Goal: Find specific page/section: Find specific page/section

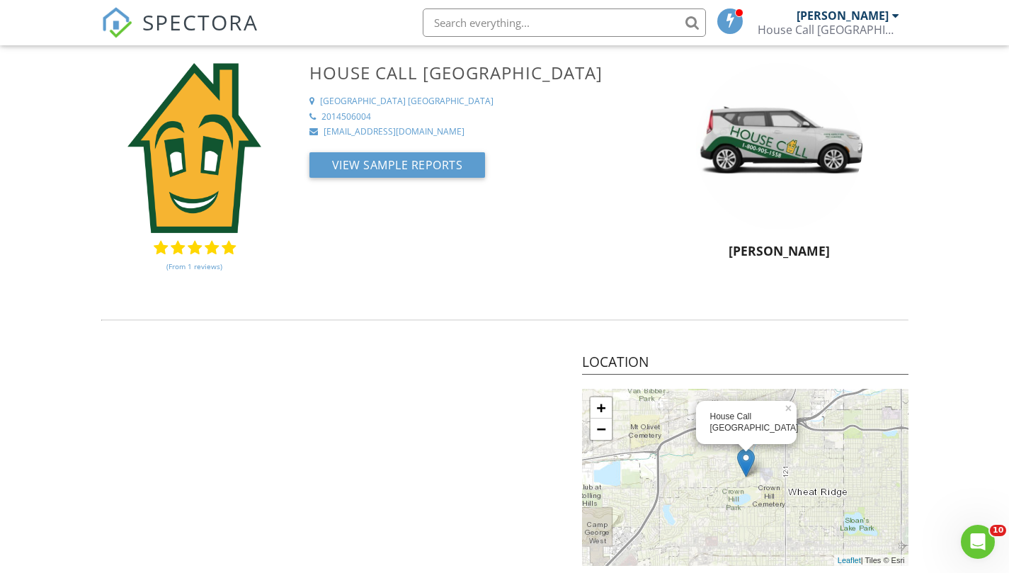
click at [804, 14] on div "[PERSON_NAME]" at bounding box center [843, 15] width 92 height 14
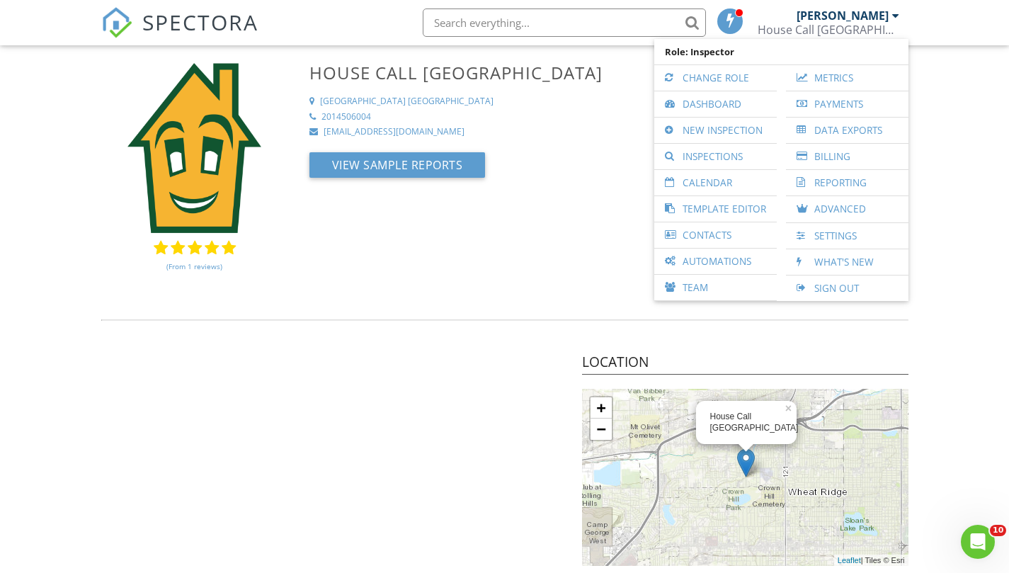
click at [225, 18] on span "SPECTORA" at bounding box center [200, 22] width 116 height 30
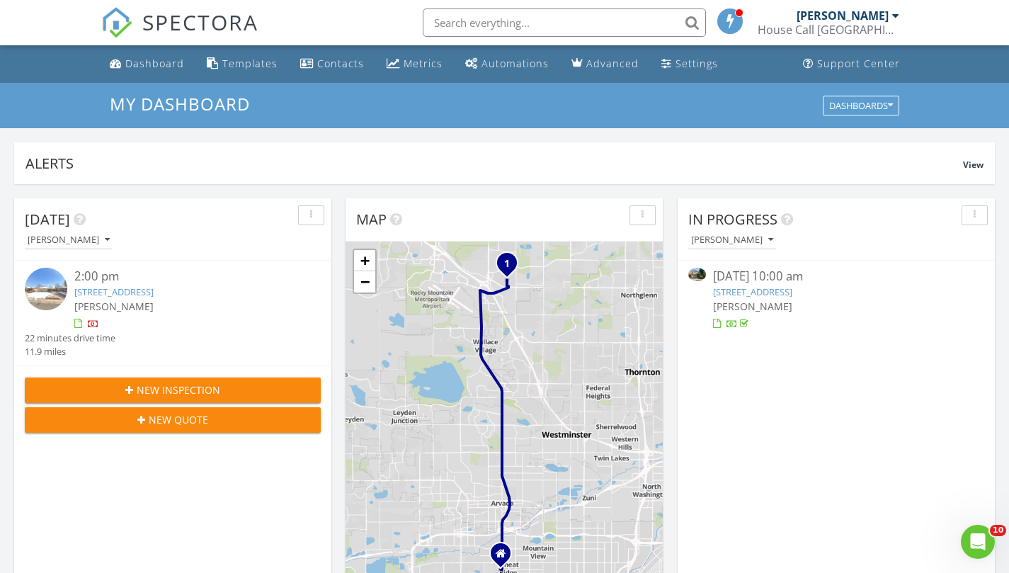
click at [118, 291] on link "260 Flint Way, Broomfield, CO 80020" at bounding box center [113, 291] width 79 height 13
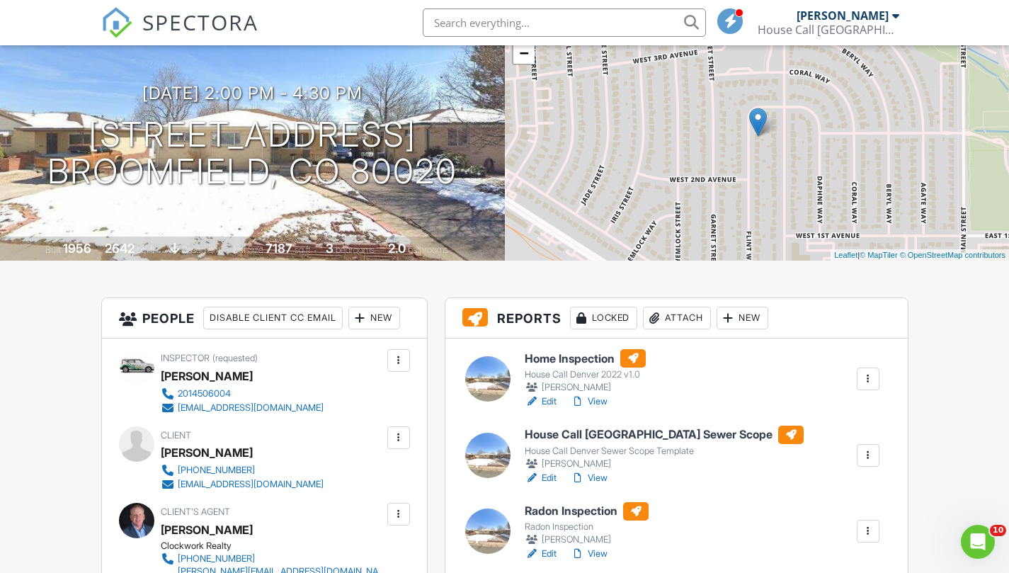
scroll to position [156, 0]
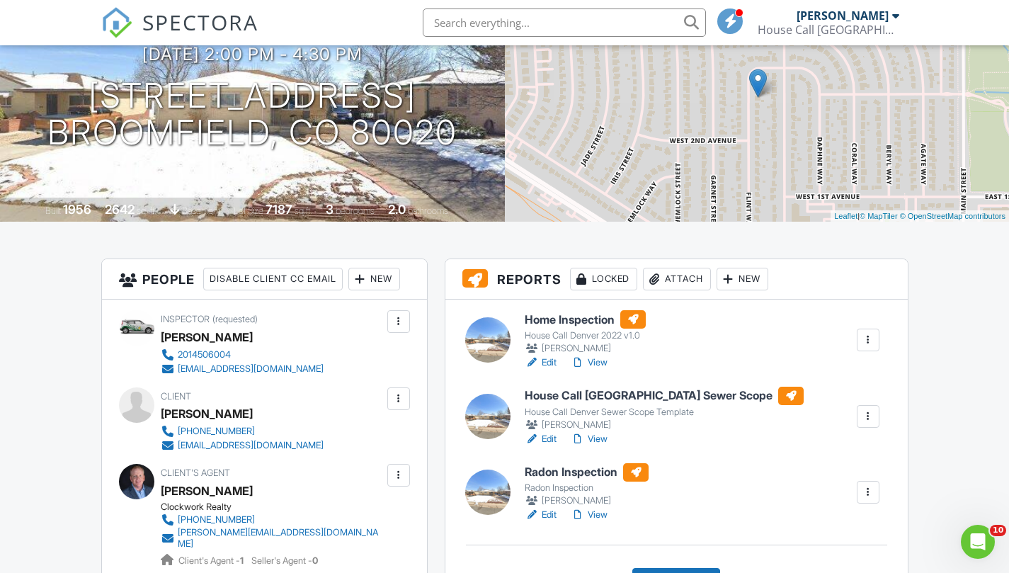
click at [540, 318] on h6 "Home Inspection" at bounding box center [585, 319] width 121 height 18
